Goal: Leave review/rating: Leave review/rating

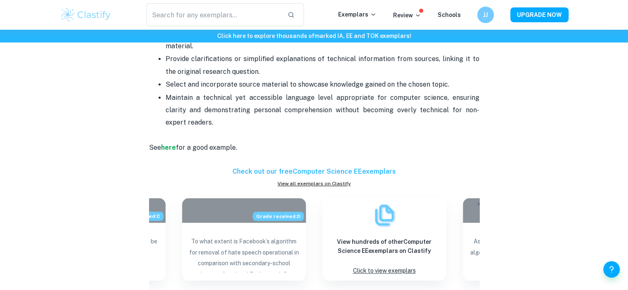
scroll to position [649, 0]
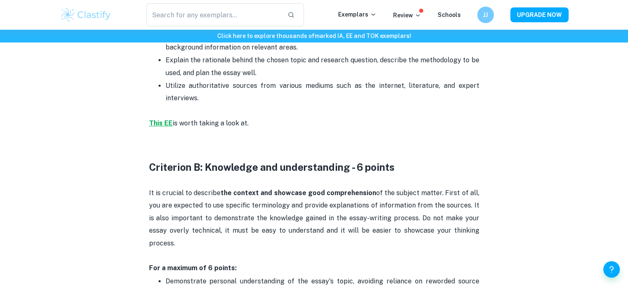
click at [161, 119] on strong "This EE" at bounding box center [161, 123] width 24 height 8
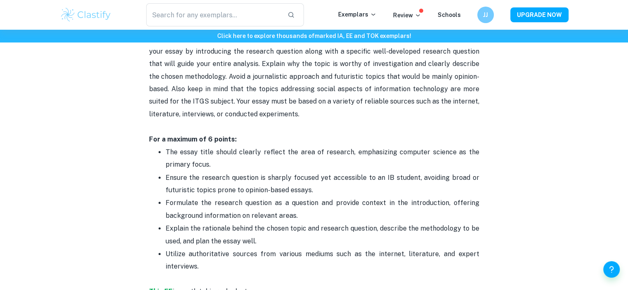
scroll to position [484, 0]
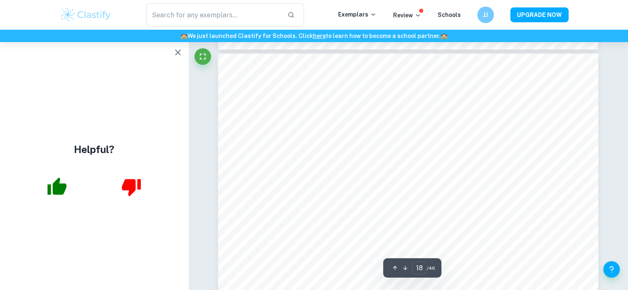
scroll to position [7209, 0]
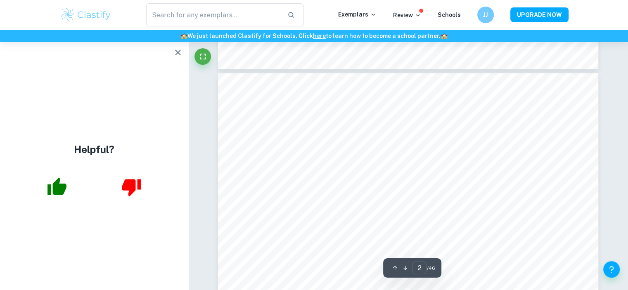
type input "1"
